Goal: Communication & Community: Participate in discussion

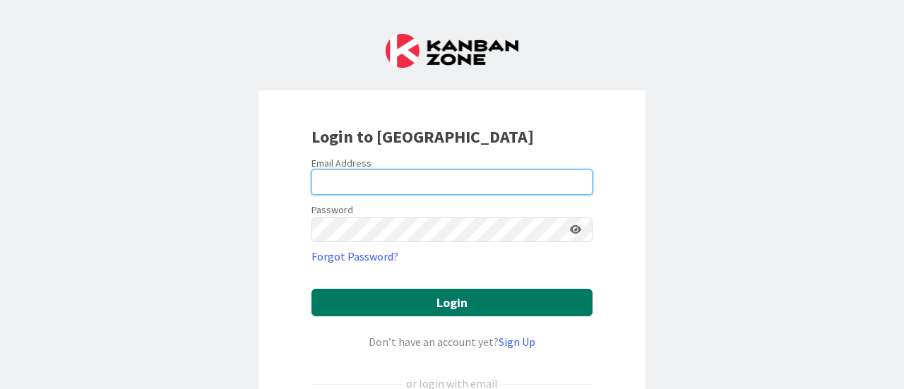
type input "[EMAIL_ADDRESS][PERSON_NAME][DOMAIN_NAME]"
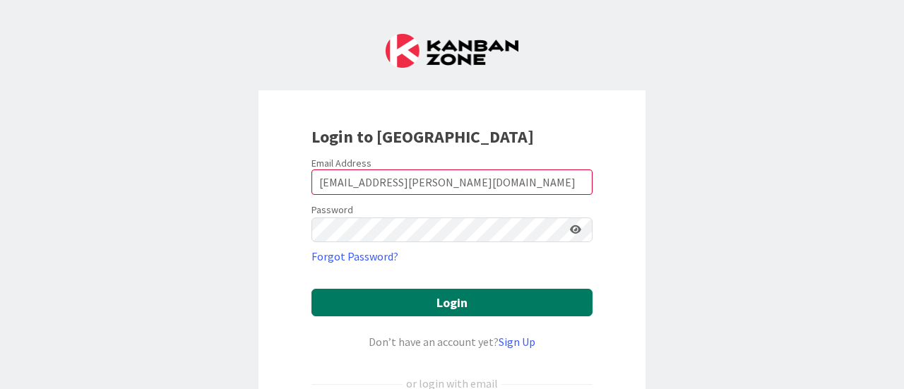
click at [442, 310] on button "Login" at bounding box center [452, 303] width 281 height 28
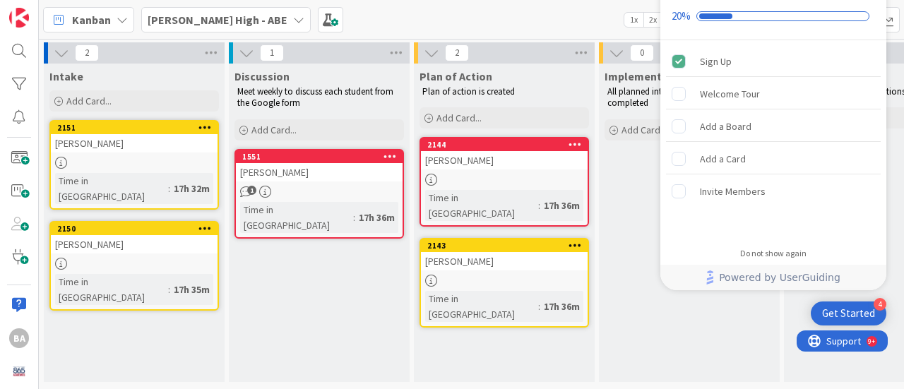
click at [726, 332] on div "Implement Intervention All planned interventions have been completed Add Card..." at bounding box center [689, 223] width 181 height 319
click at [202, 223] on icon at bounding box center [204, 228] width 13 height 10
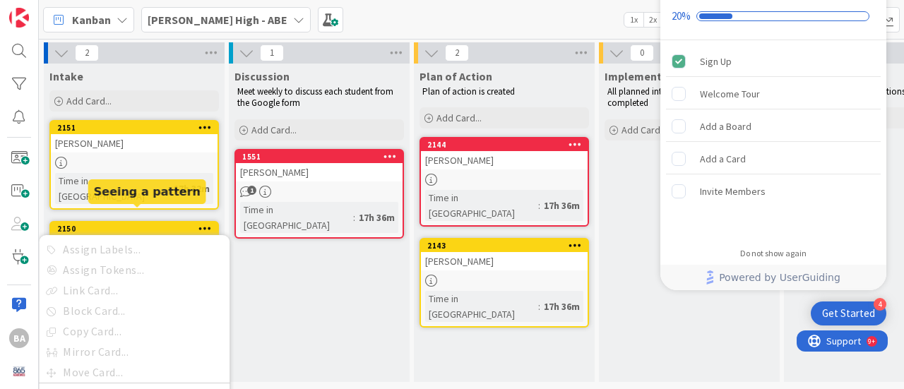
click at [138, 224] on div "2150" at bounding box center [137, 229] width 160 height 10
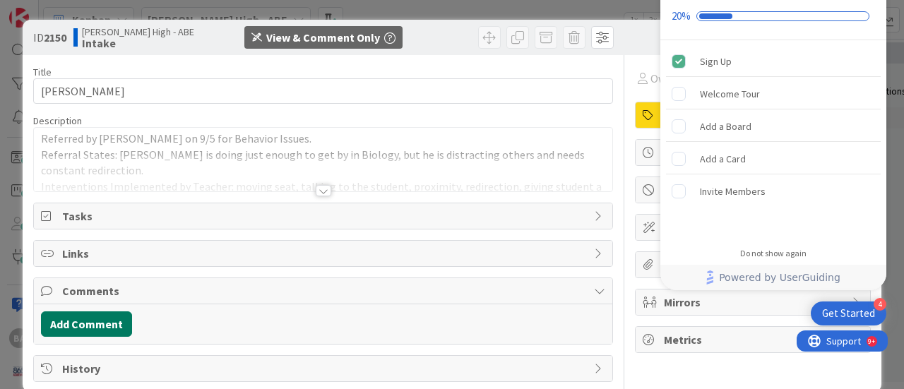
click at [112, 319] on button "Add Comment" at bounding box center [86, 324] width 91 height 25
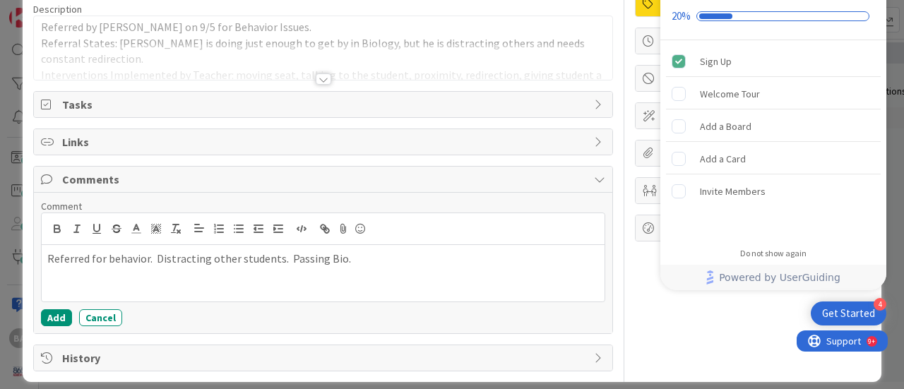
scroll to position [120, 0]
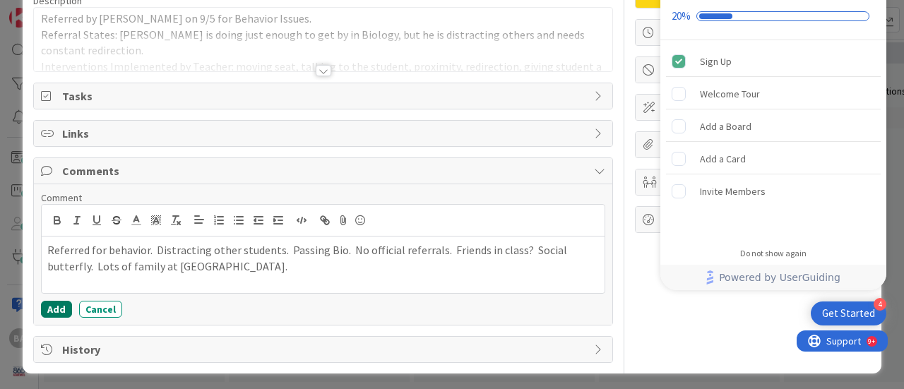
click at [49, 301] on button "Add" at bounding box center [56, 309] width 31 height 17
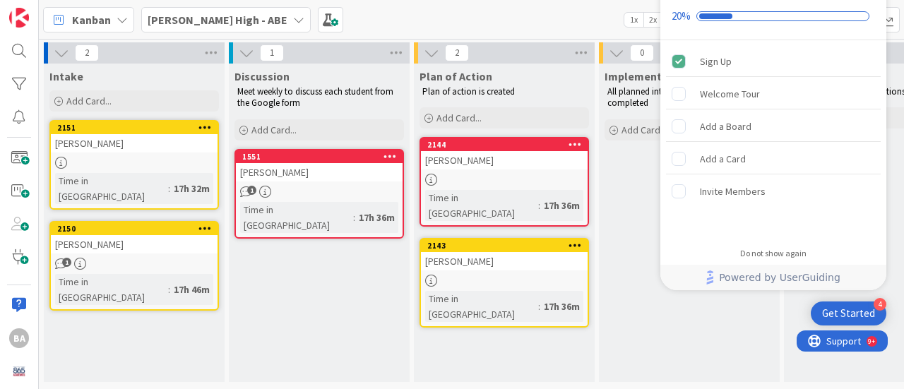
click at [144, 158] on div at bounding box center [134, 163] width 167 height 12
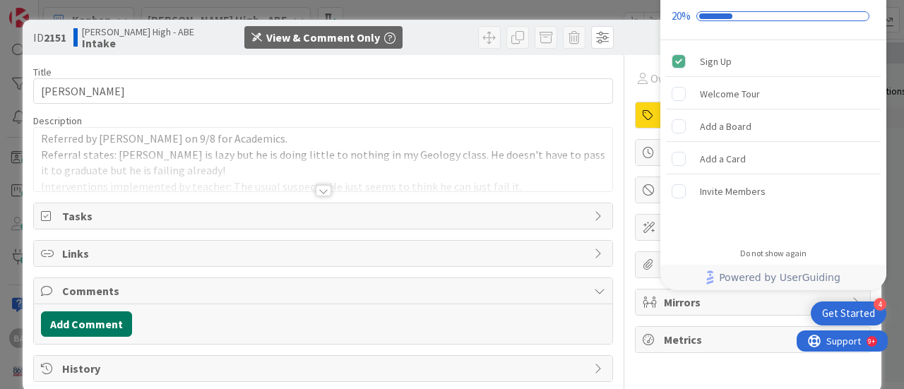
click at [112, 312] on button "Add Comment" at bounding box center [86, 324] width 91 height 25
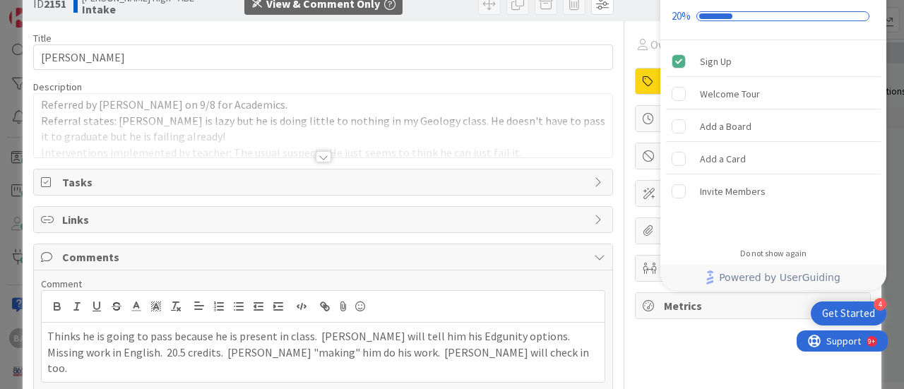
scroll to position [120, 0]
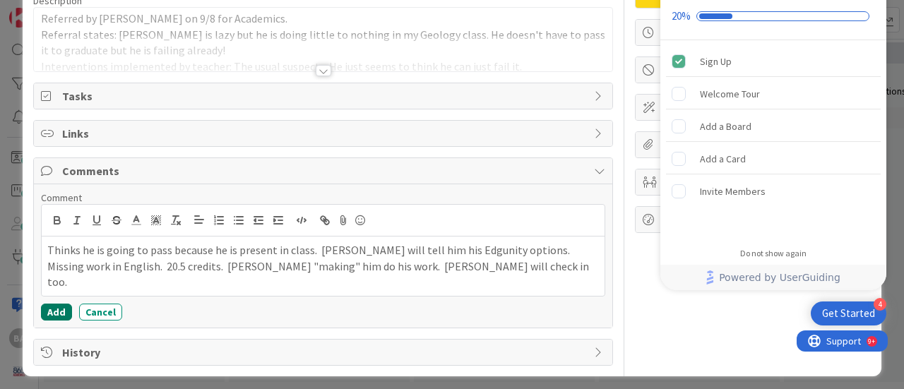
click at [52, 304] on button "Add" at bounding box center [56, 312] width 31 height 17
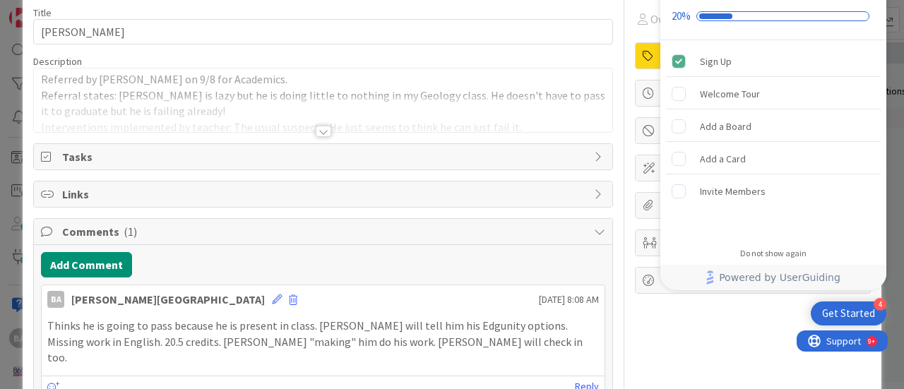
scroll to position [0, 0]
